Goal: Task Accomplishment & Management: Use online tool/utility

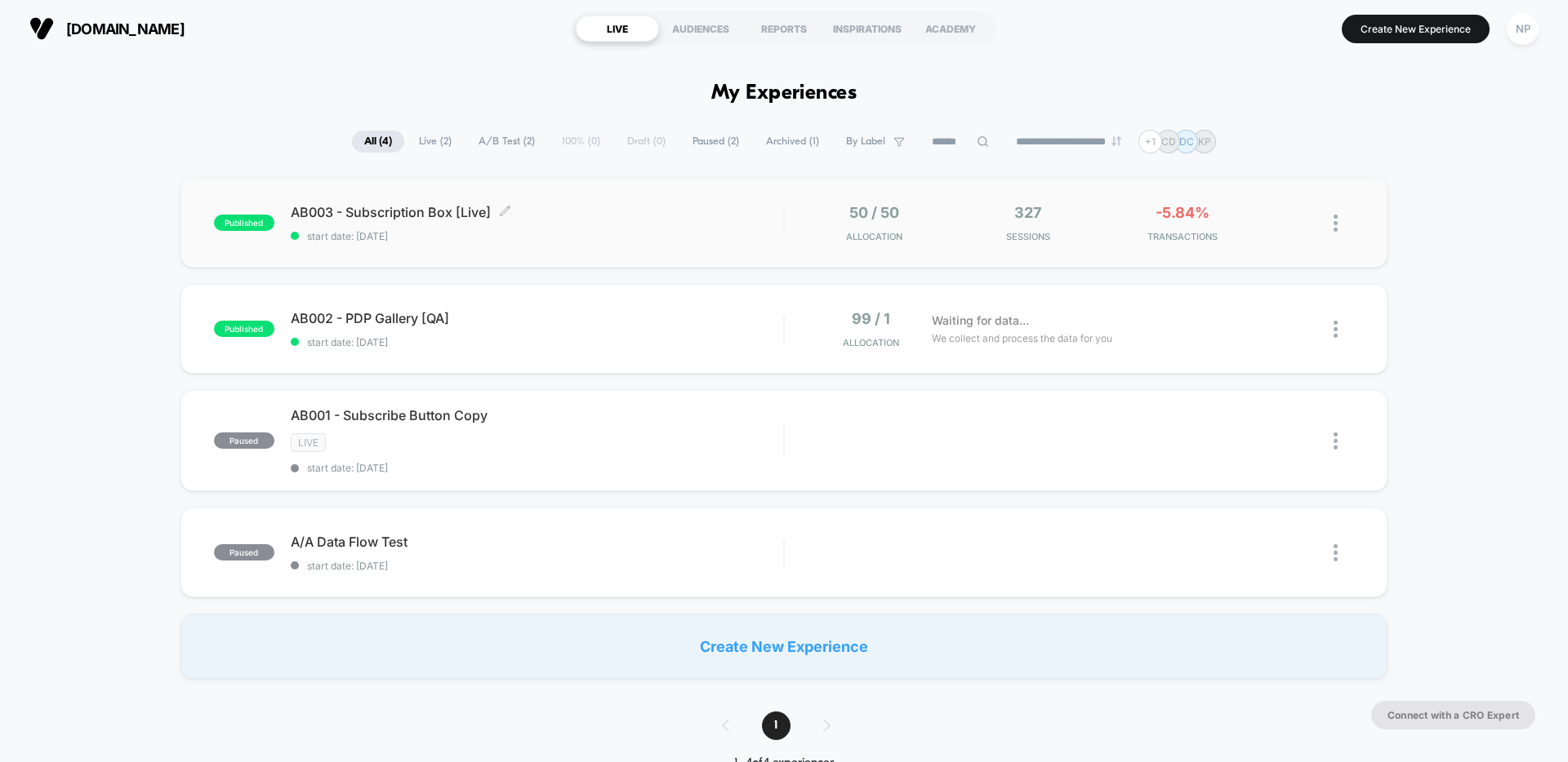
click at [574, 213] on span "AB003 - Subscription Box [Live] Click to edit experience details" at bounding box center [537, 212] width 492 height 17
